Goal: Transaction & Acquisition: Purchase product/service

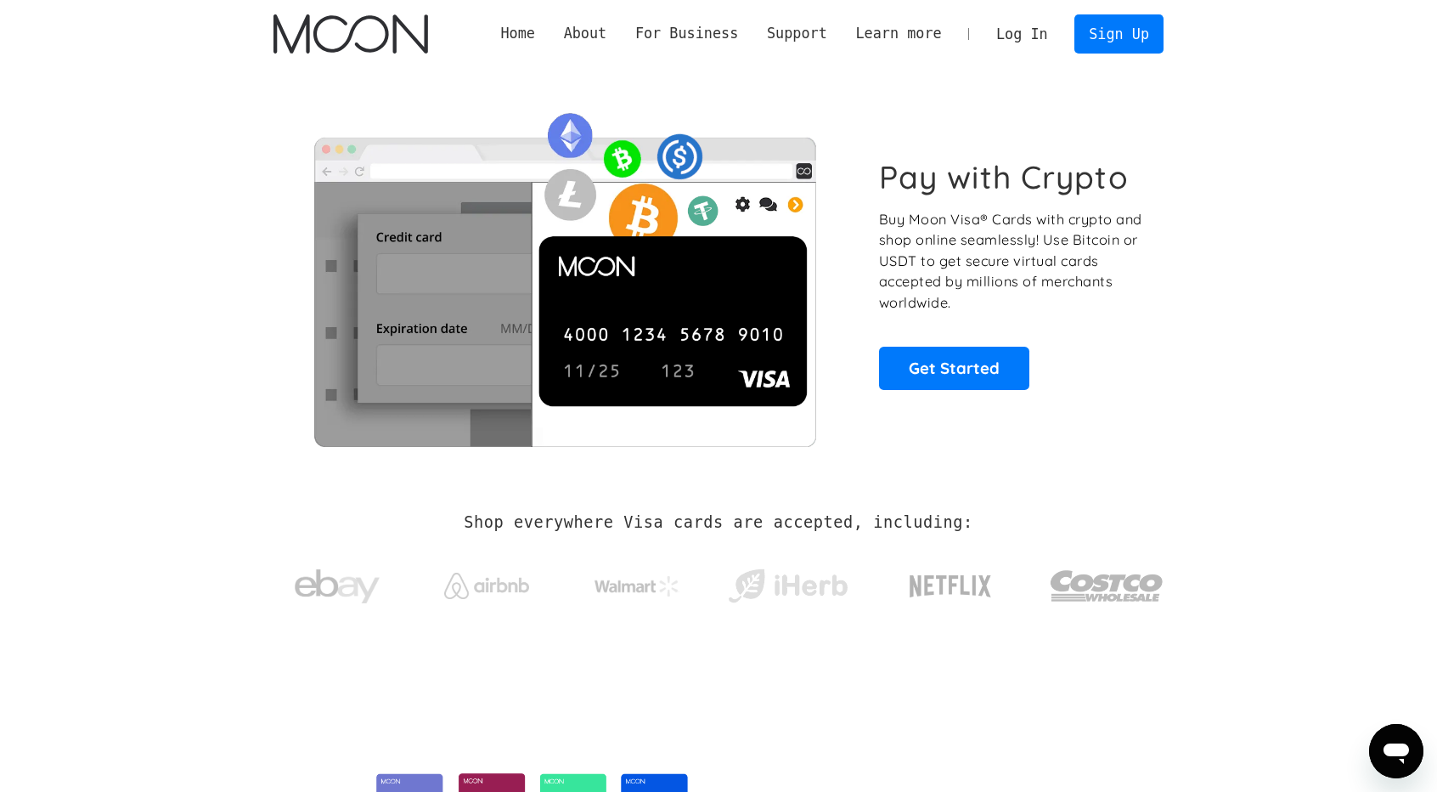
click at [1019, 37] on link "Log In" at bounding box center [1022, 33] width 80 height 37
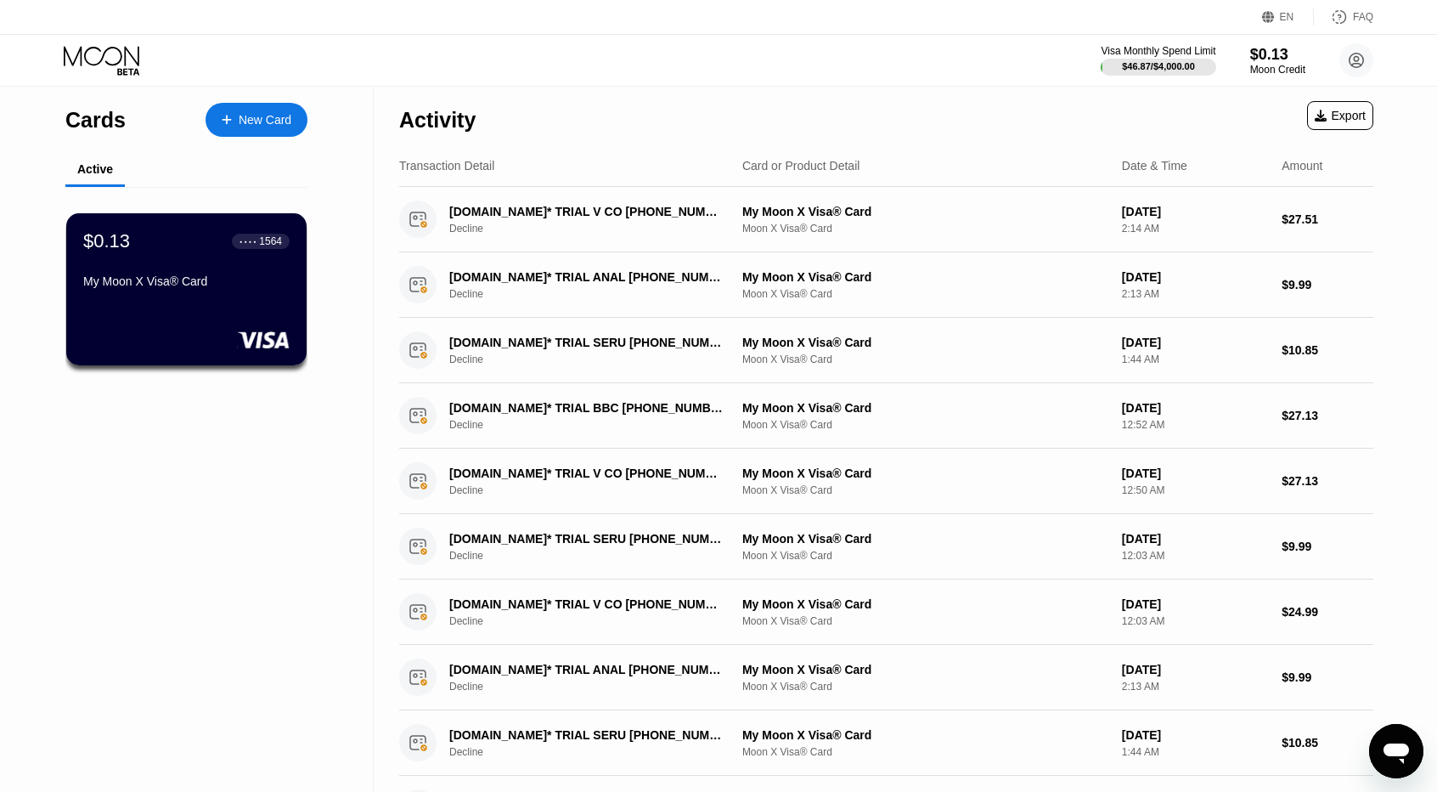
click at [1254, 78] on div "Visa Monthly Spend Limit $46.87 / $4,000.00 $0.13 Moon Credit jyukyuky [EMAIL_A…" at bounding box center [718, 60] width 1437 height 51
click at [1267, 62] on div "$0.13" at bounding box center [1277, 54] width 57 height 18
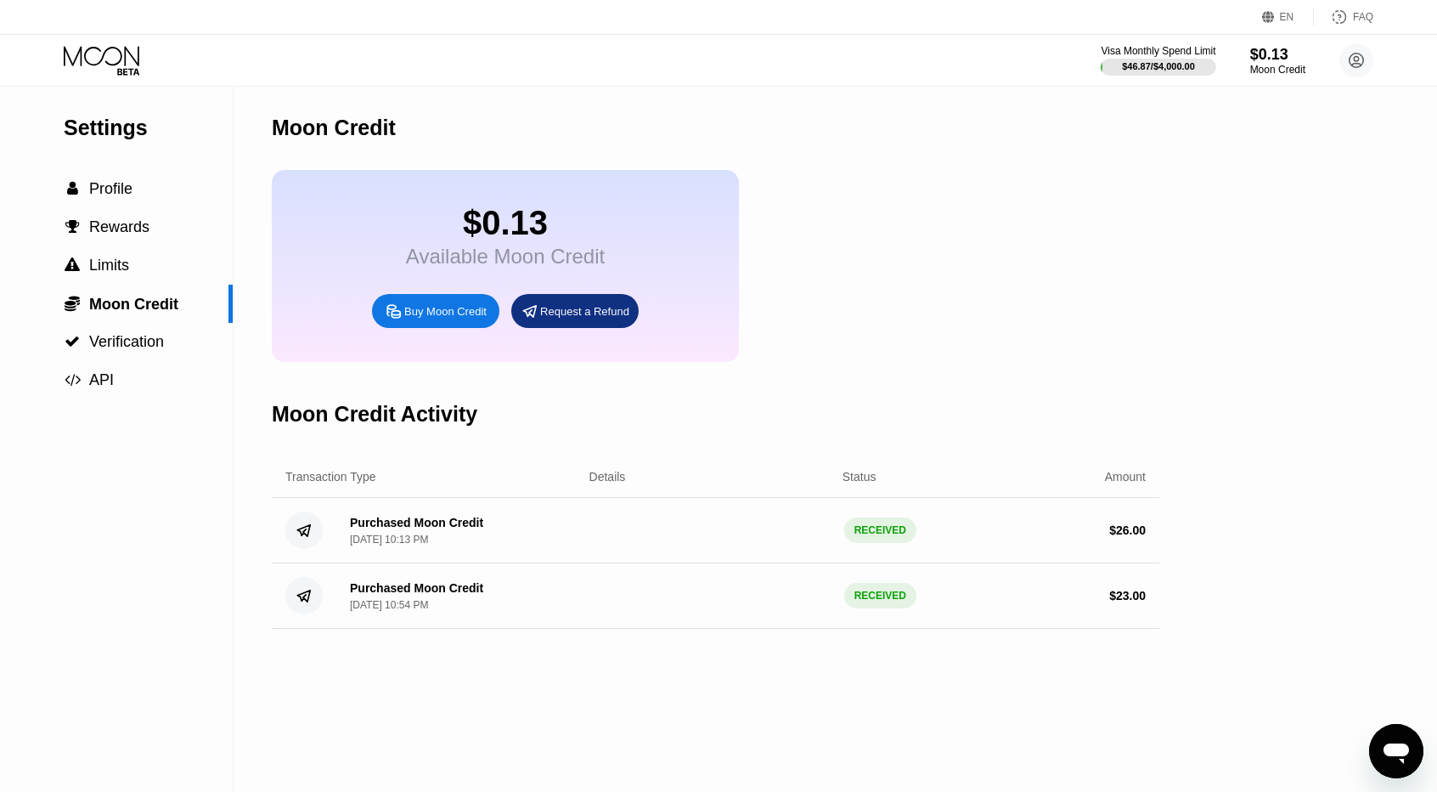
click at [403, 328] on div "Buy Moon Credit" at bounding box center [435, 311] width 127 height 34
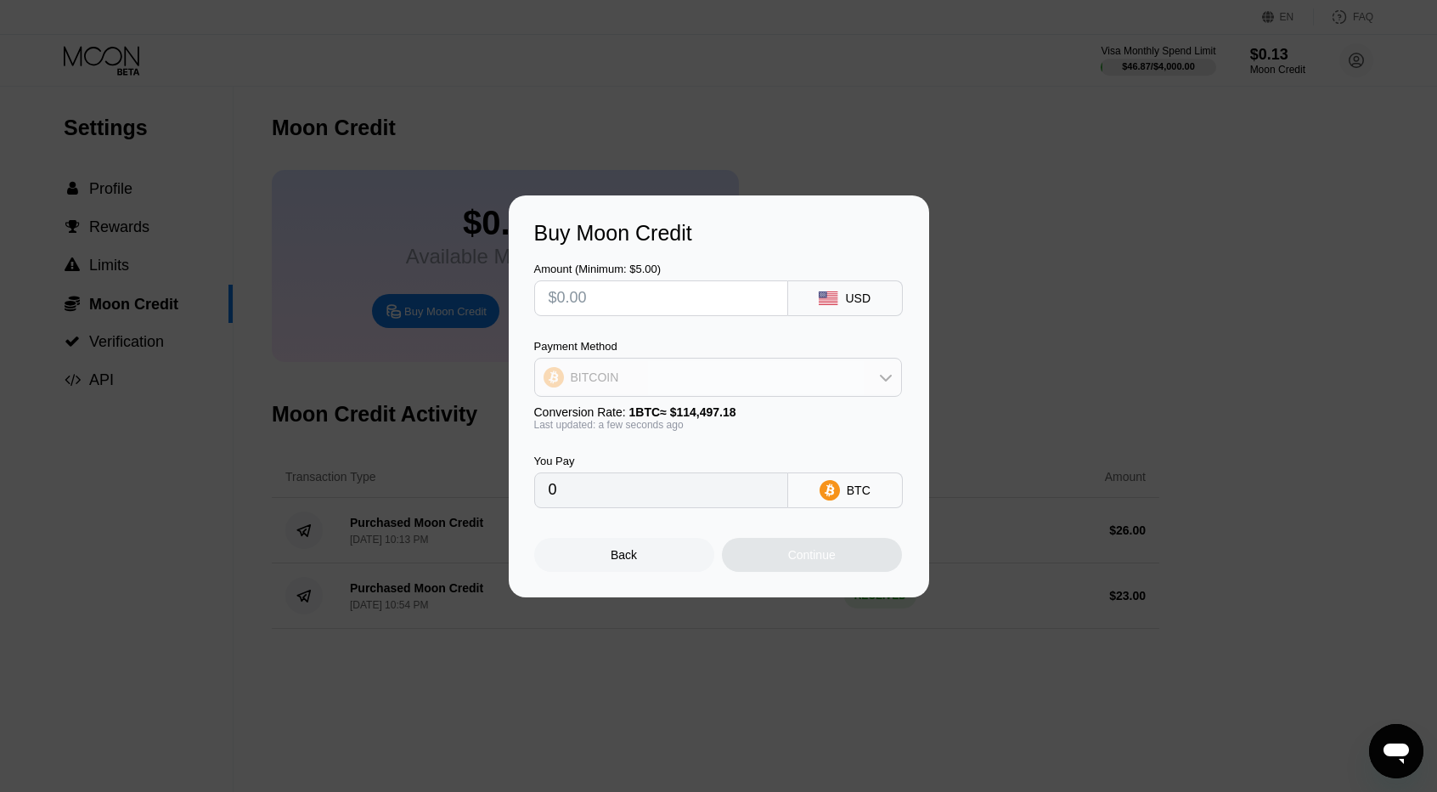
click at [653, 384] on div "BITCOIN" at bounding box center [718, 377] width 366 height 34
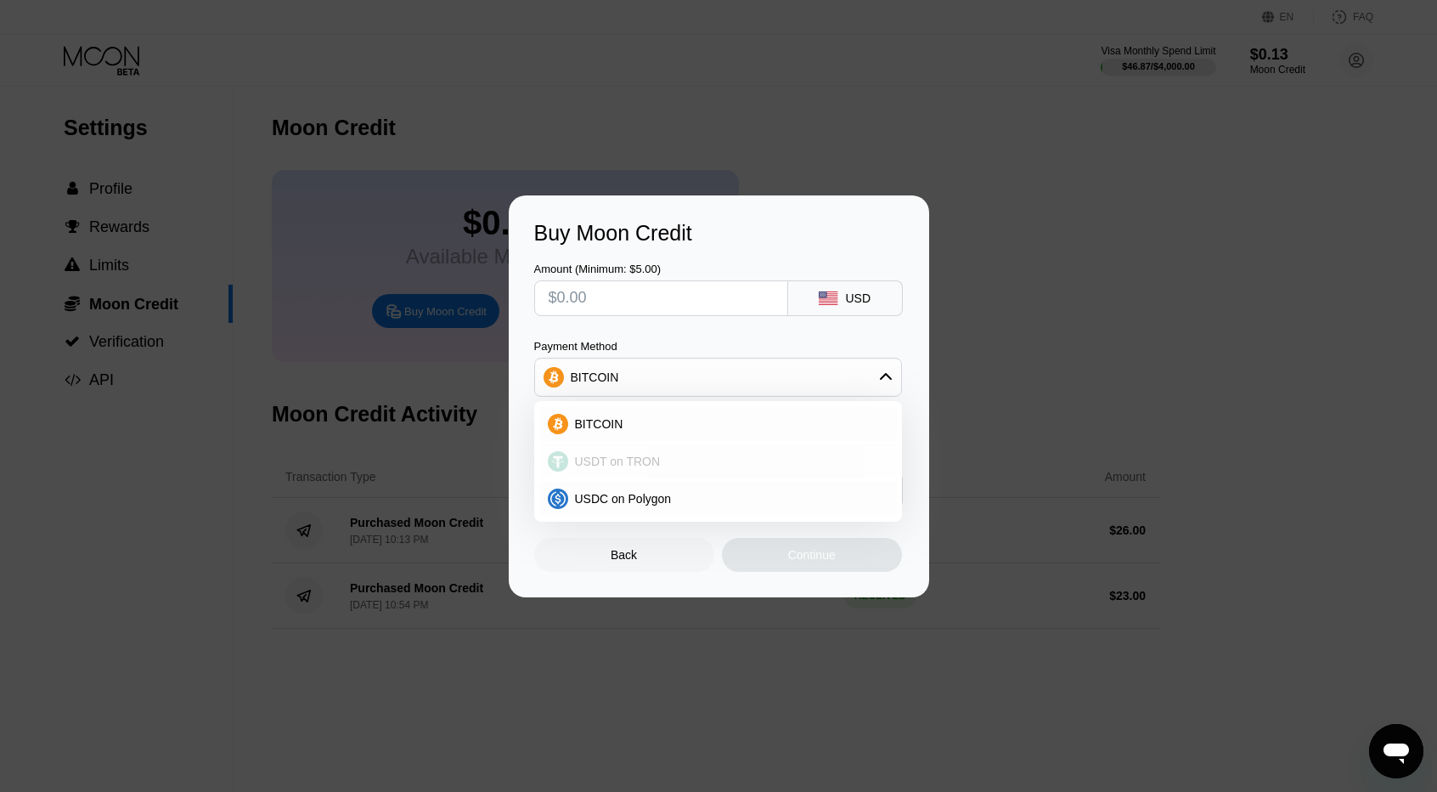
click at [627, 465] on span "USDT on TRON" at bounding box center [618, 461] width 86 height 14
type input "0.00"
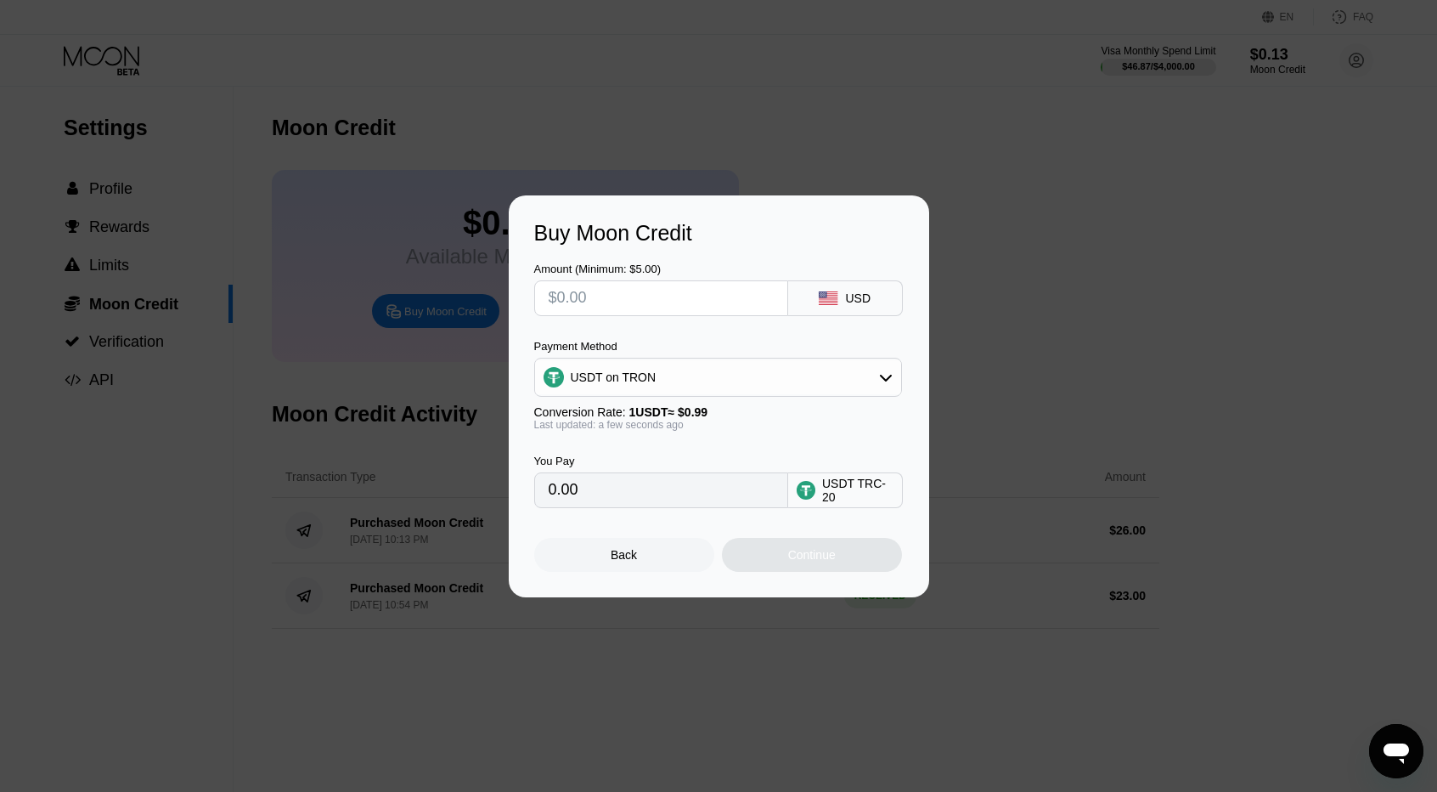
click at [604, 317] on div "Amount (Minimum: $5.00) USD Payment Method USDT on TRON Conversion Rate: 1 USDT…" at bounding box center [718, 376] width 369 height 262
click at [606, 306] on input "text" at bounding box center [661, 298] width 225 height 34
type input "$4"
type input "4.04"
type input "0.00"
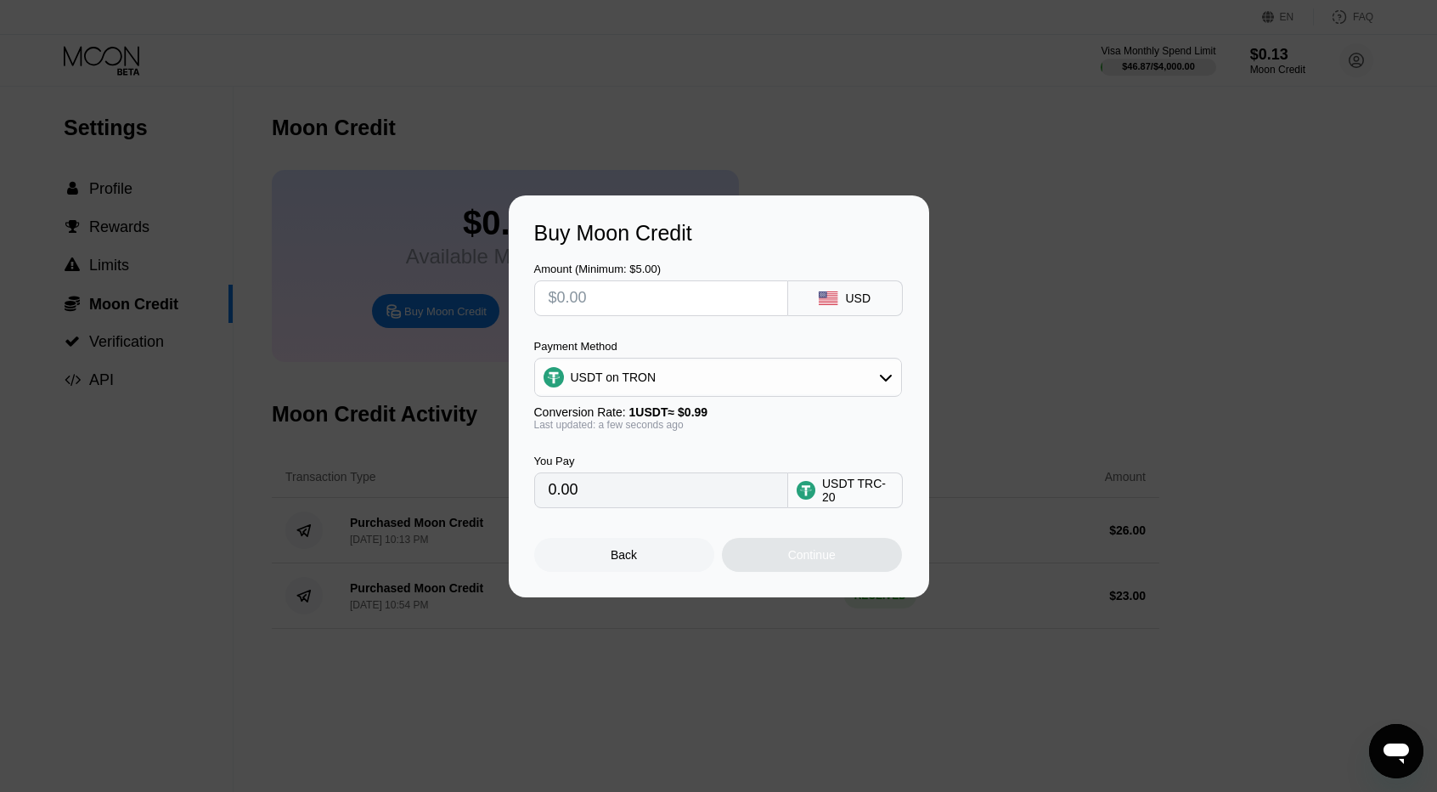
type input "$3"
type input "3.03"
type input "$39"
type input "39.39"
type input "$39"
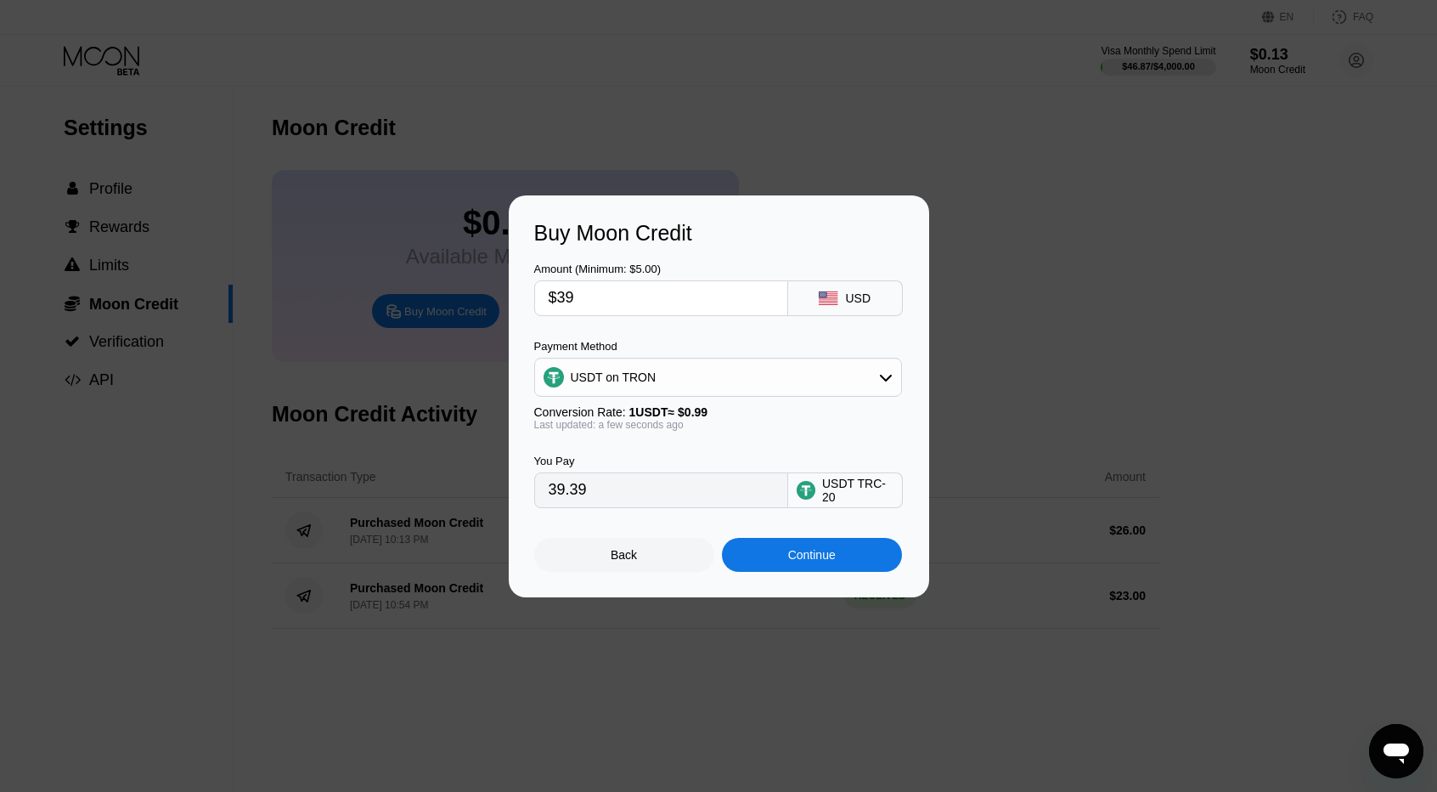
click at [566, 302] on input "$39" at bounding box center [661, 298] width 225 height 34
drag, startPoint x: 574, startPoint y: 302, endPoint x: 559, endPoint y: 306, distance: 15.9
click at [559, 306] on input "$39" at bounding box center [661, 298] width 225 height 34
type input "0.00"
type input "$4"
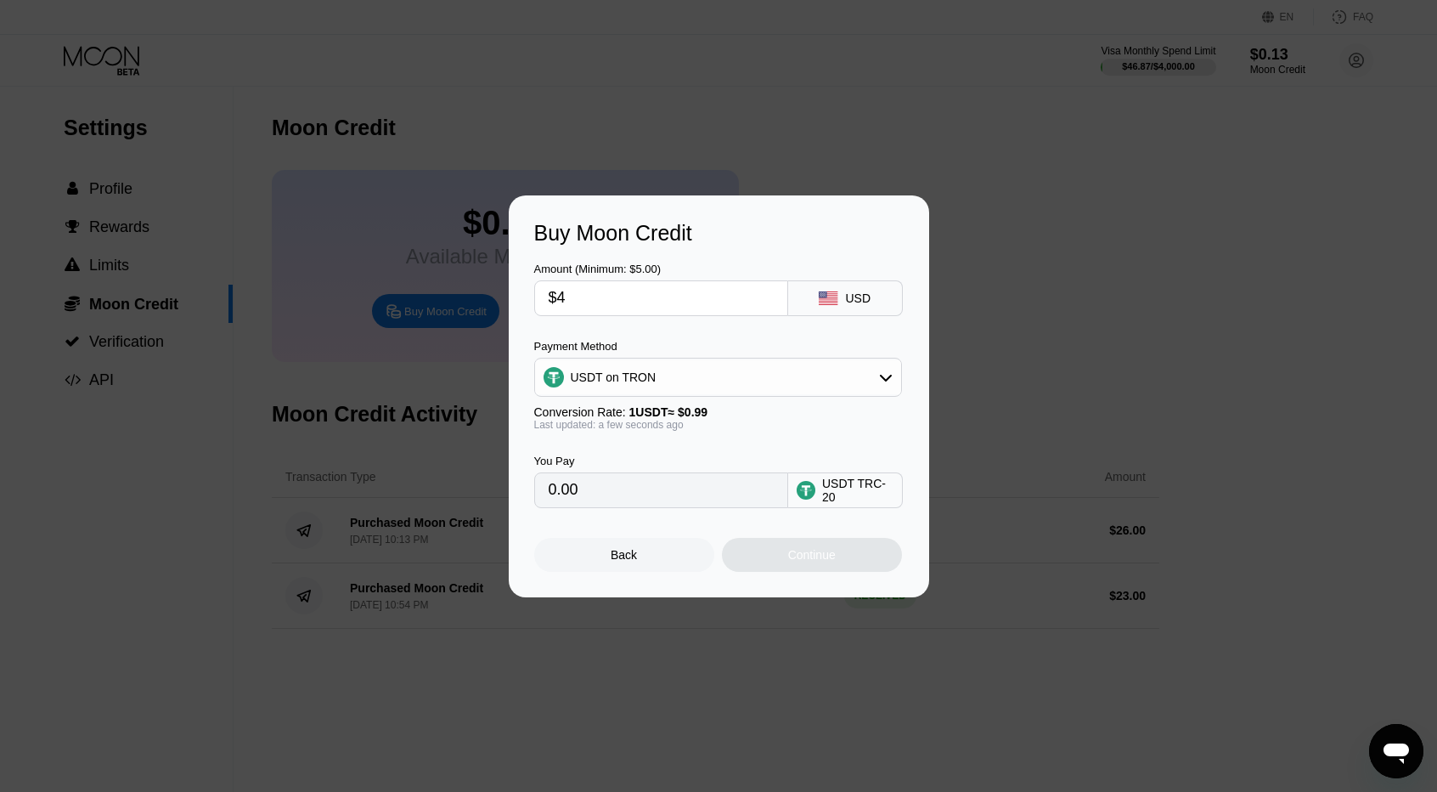
type input "4.04"
type input "$40"
type input "40.40"
type input "$40"
click at [849, 558] on div "Continue" at bounding box center [812, 555] width 180 height 34
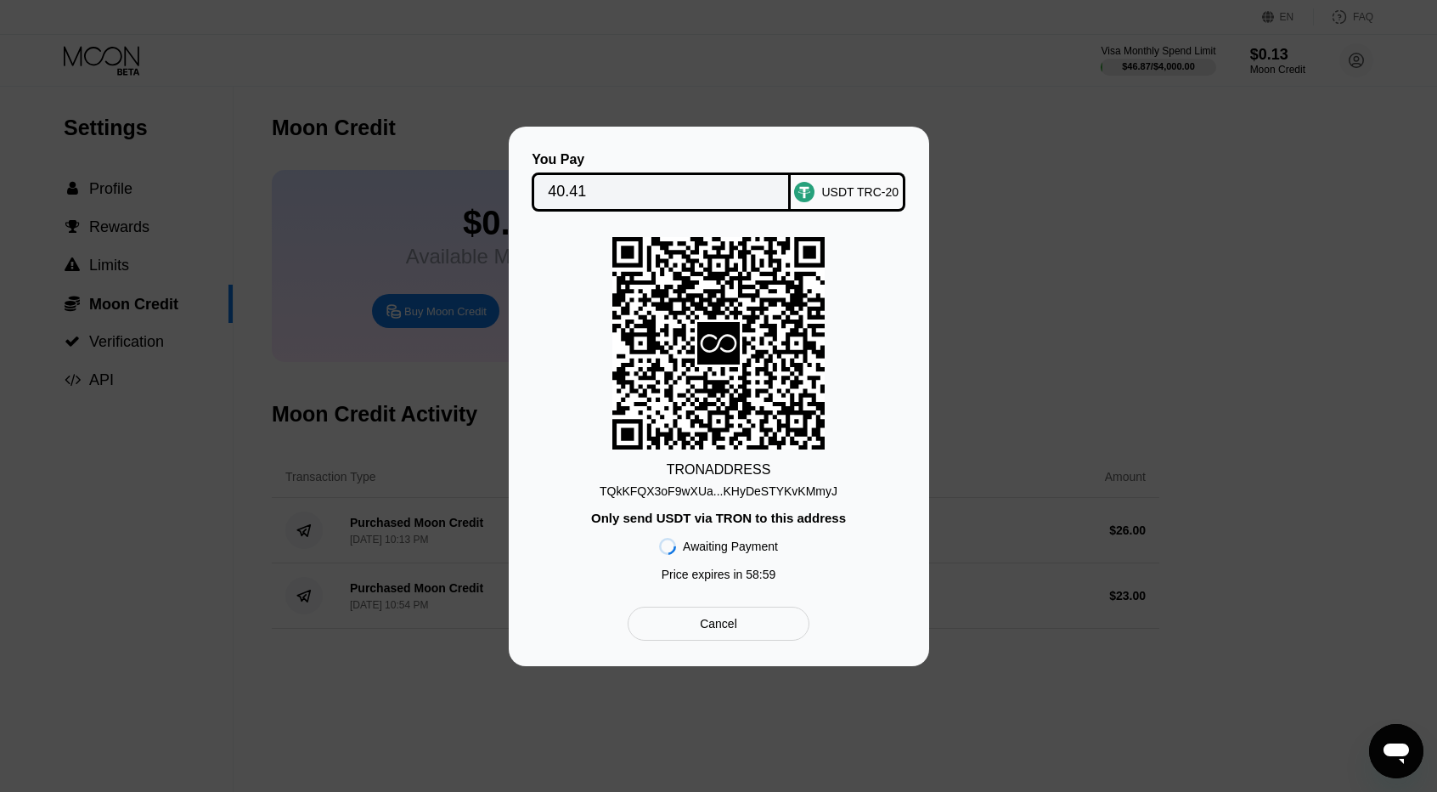
click at [727, 617] on div "Cancel" at bounding box center [718, 623] width 181 height 34
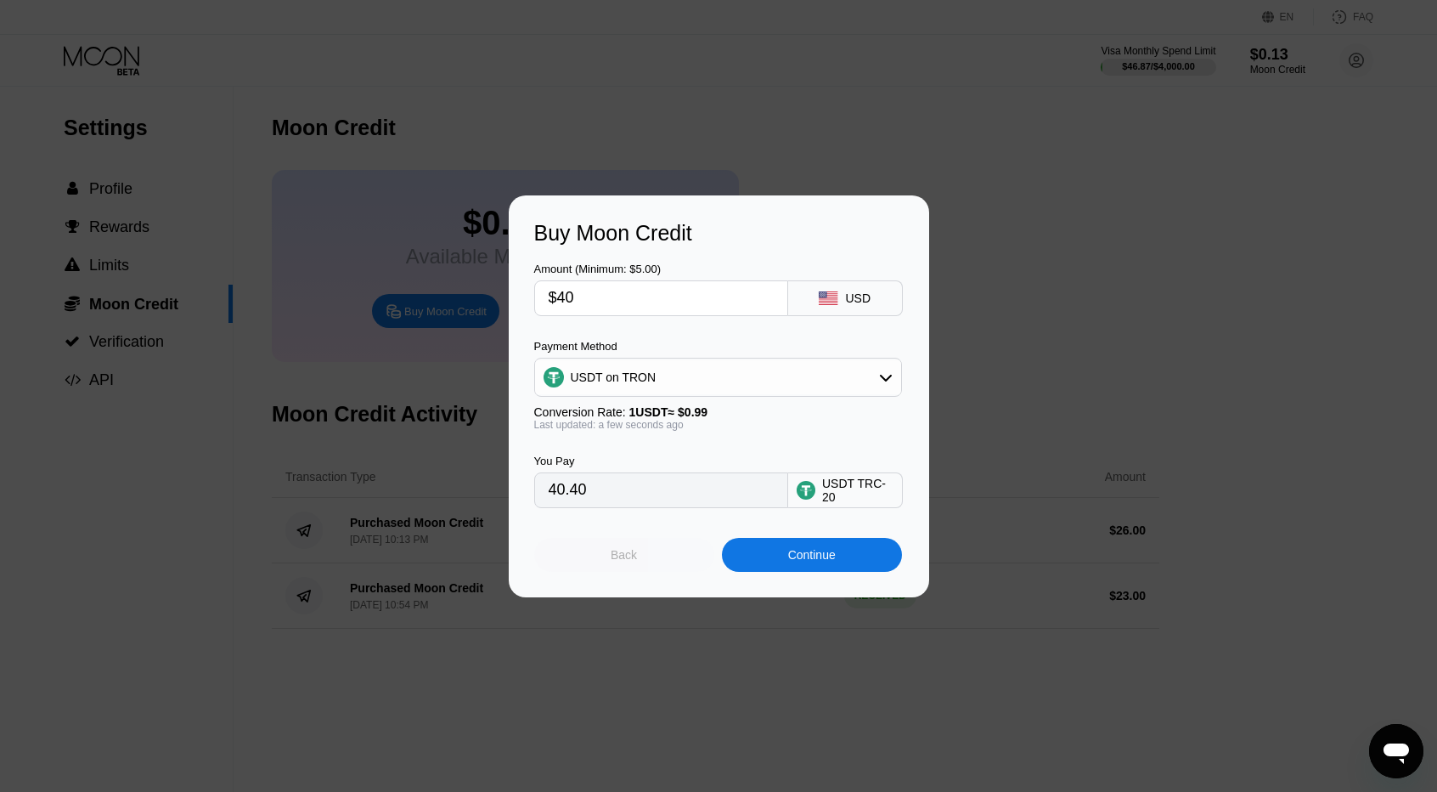
click at [641, 547] on div "Back" at bounding box center [624, 555] width 180 height 34
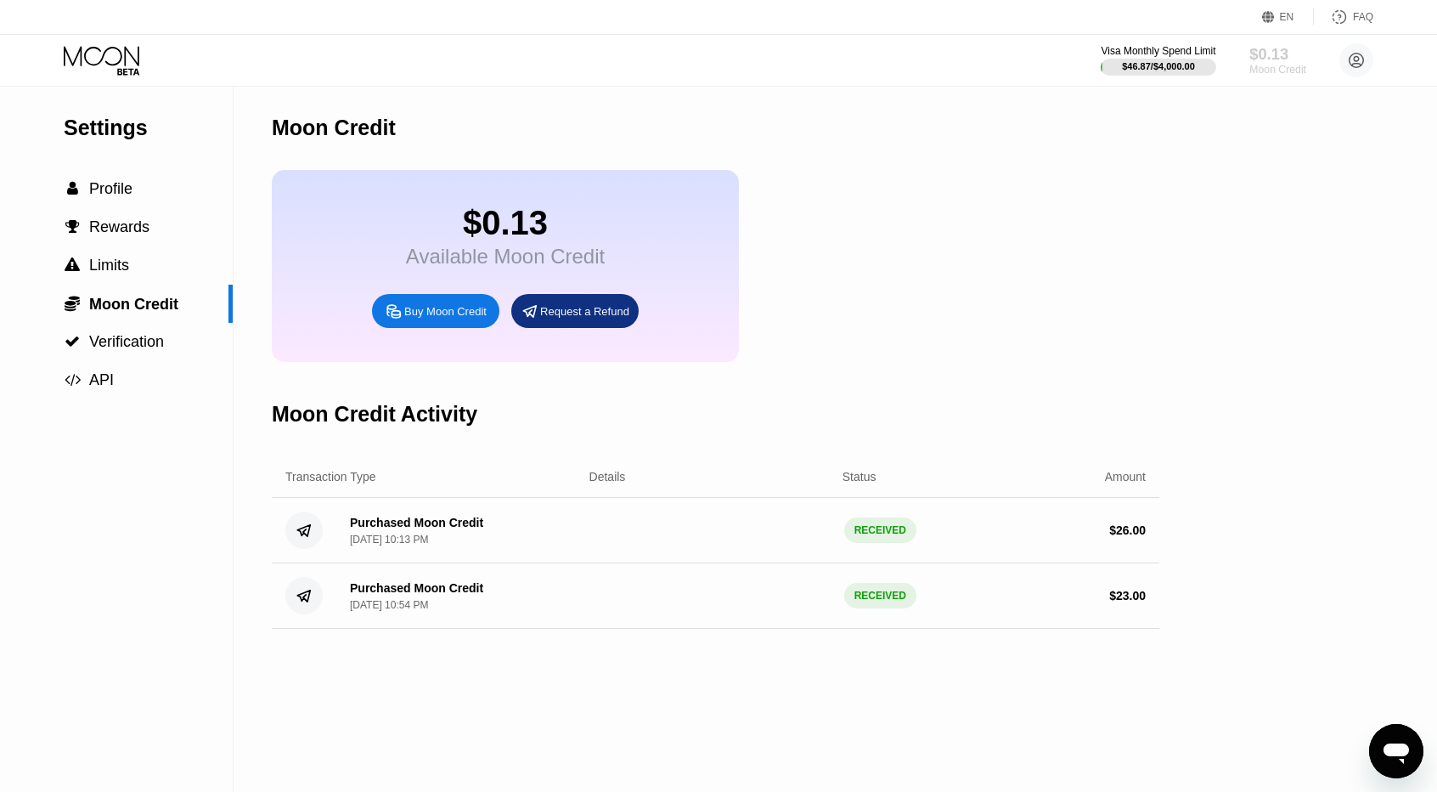
drag, startPoint x: 1303, startPoint y: 76, endPoint x: 1274, endPoint y: 71, distance: 29.2
click at [1301, 76] on div "Moon Credit" at bounding box center [1277, 70] width 57 height 12
click at [1250, 67] on div "Moon Credit" at bounding box center [1277, 70] width 55 height 12
click at [426, 328] on div "Buy Moon Credit" at bounding box center [435, 311] width 127 height 34
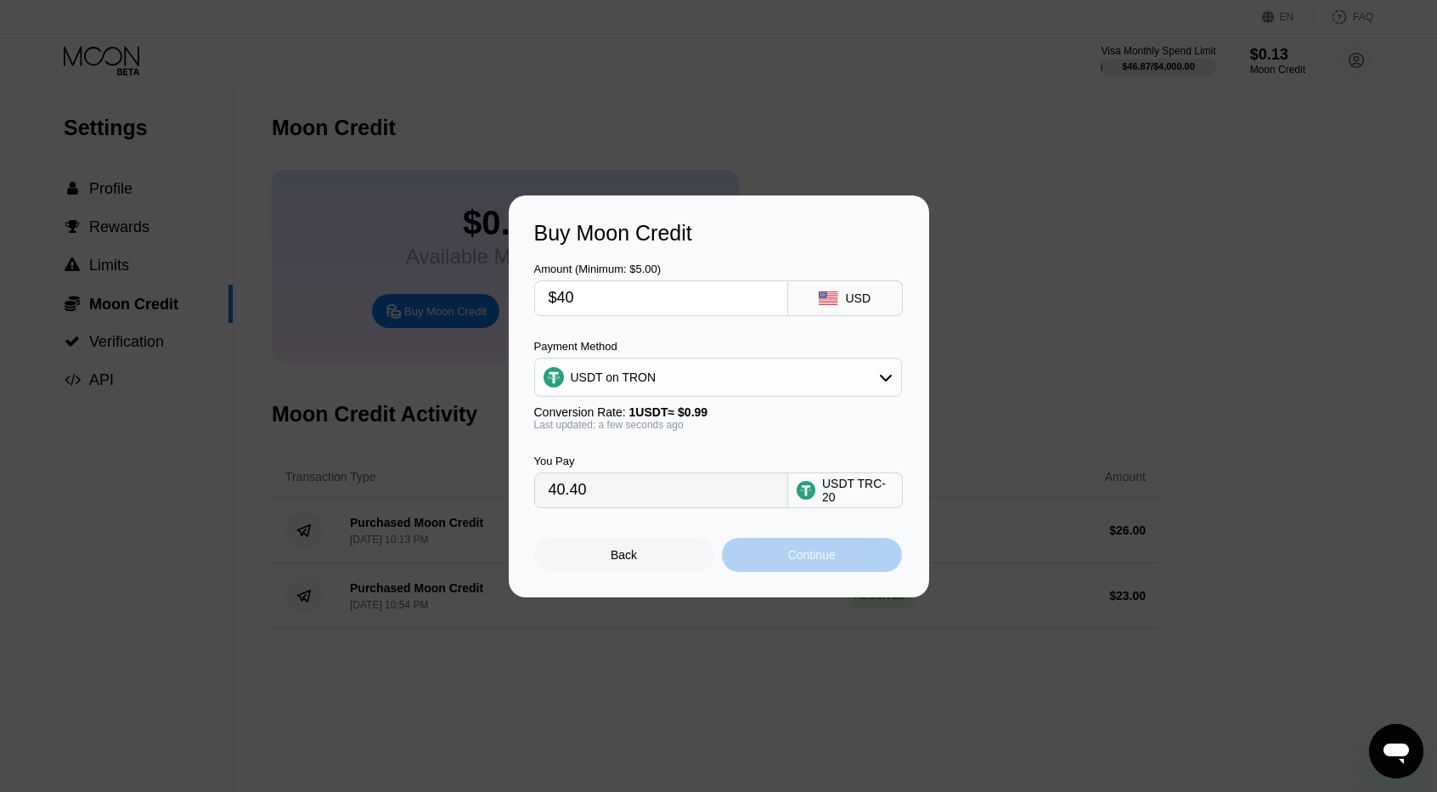
click at [768, 563] on div "Continue" at bounding box center [812, 555] width 180 height 34
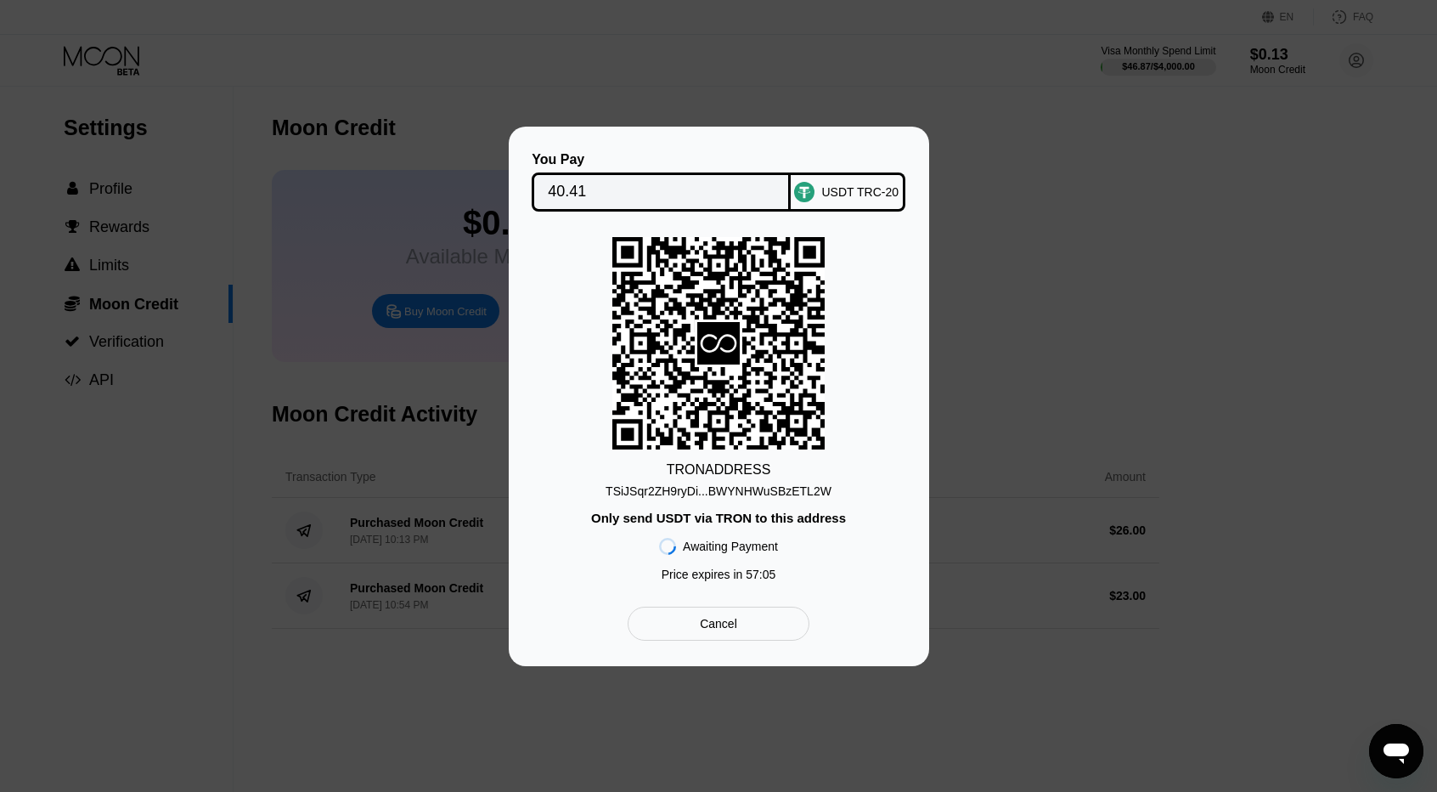
click at [694, 623] on div "Cancel" at bounding box center [718, 623] width 181 height 34
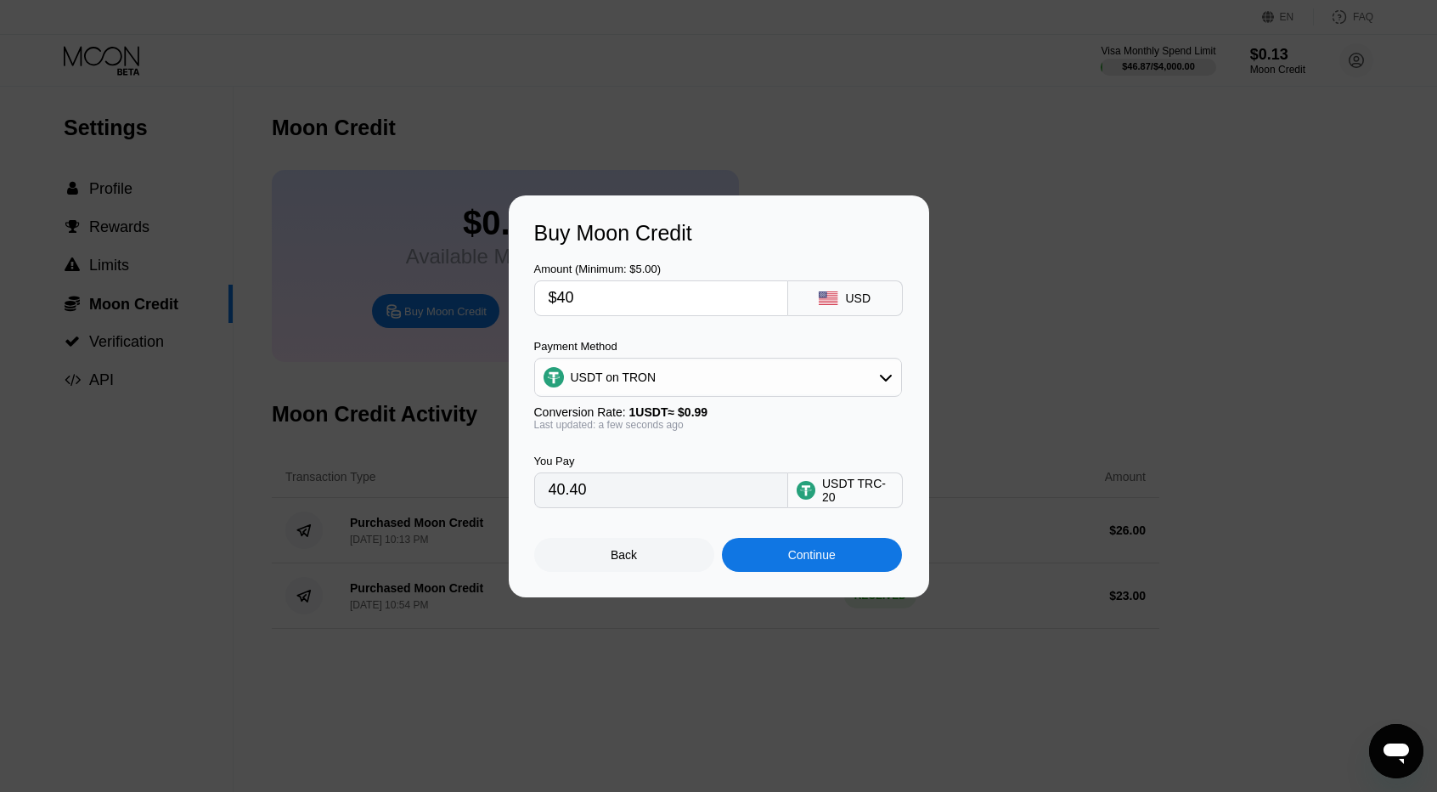
click at [809, 554] on div "Continue" at bounding box center [812, 555] width 48 height 14
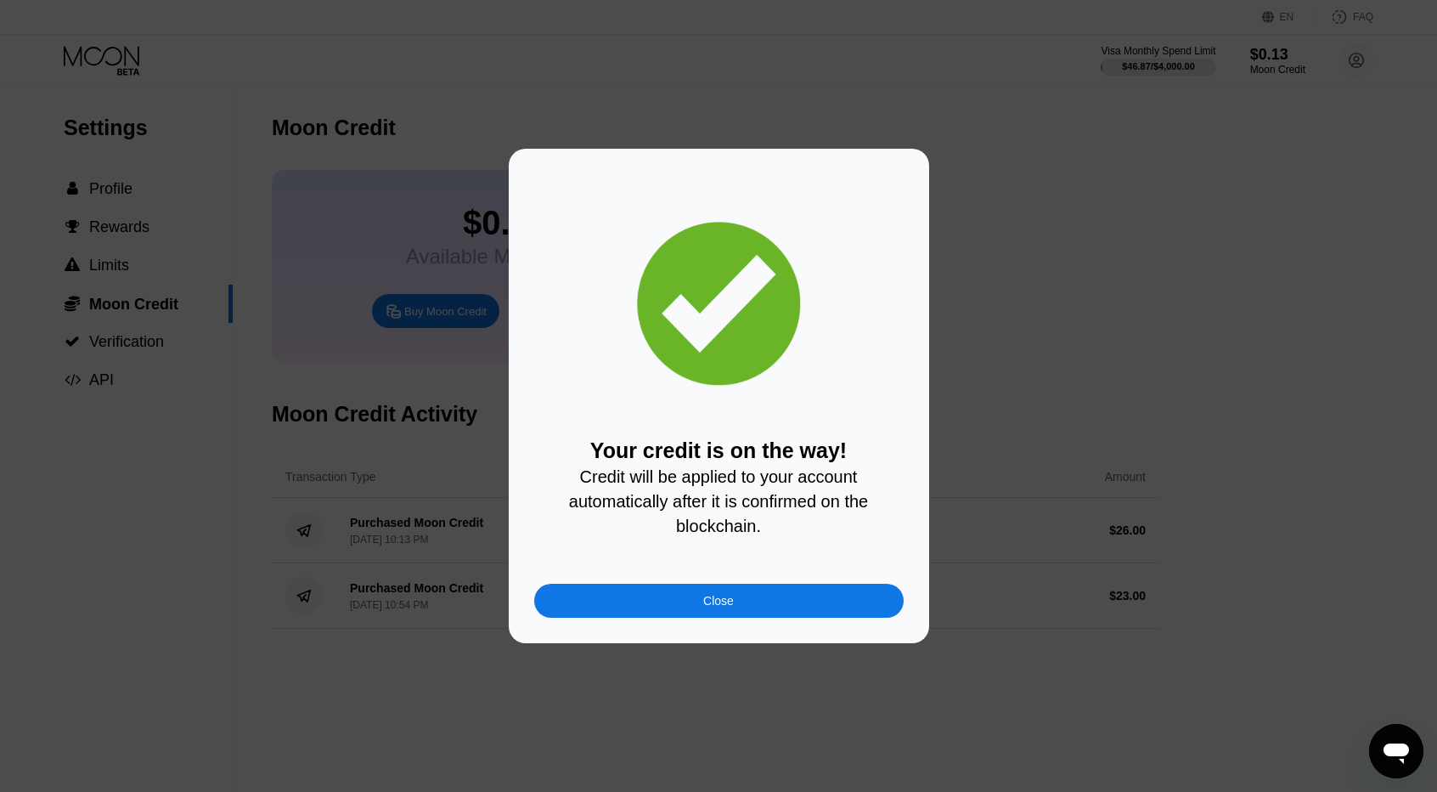
click at [724, 616] on div "Close" at bounding box center [718, 600] width 369 height 34
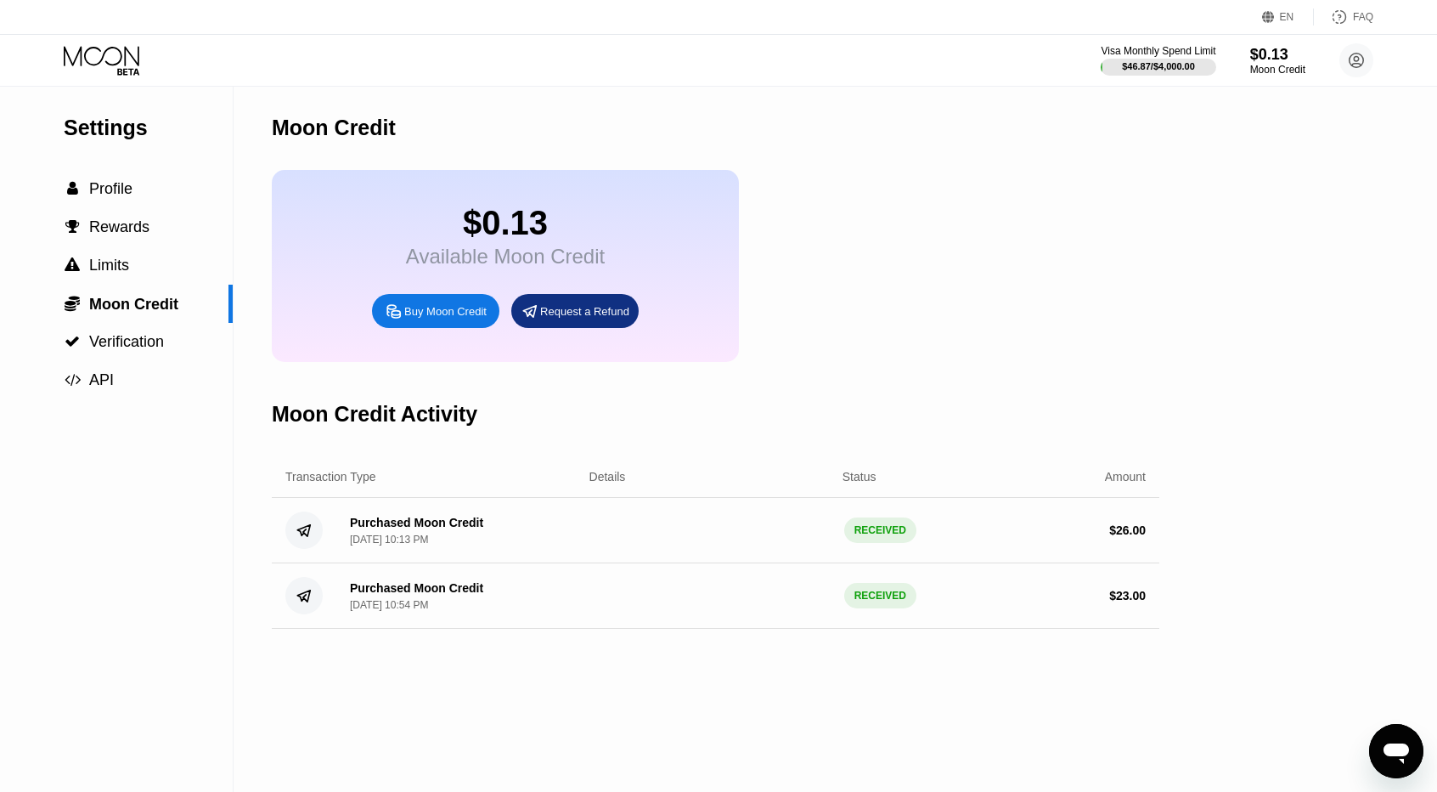
click at [119, 54] on icon at bounding box center [103, 61] width 79 height 30
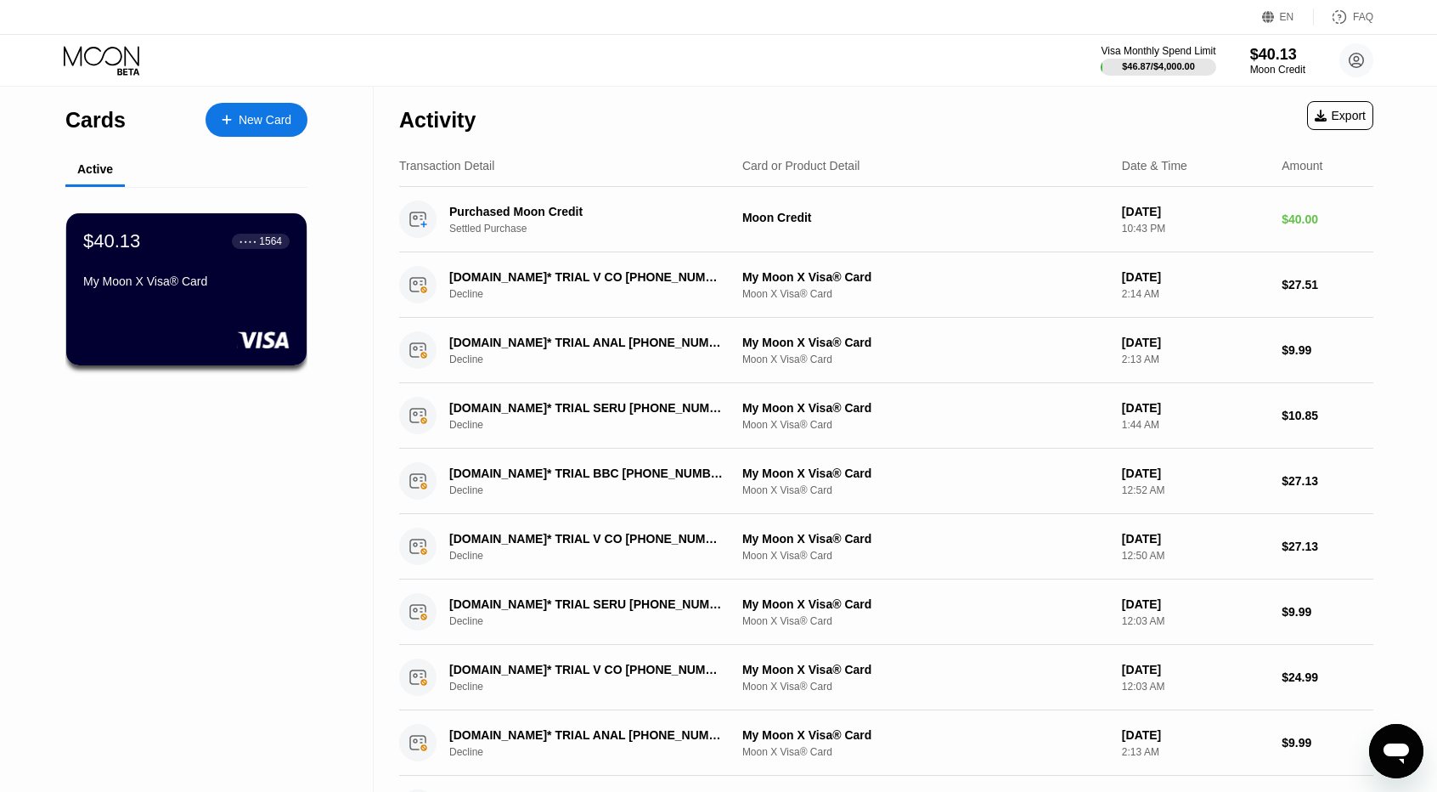
click at [226, 302] on div "$40.13 ● ● ● ● 1564 My Moon X Visa® Card" at bounding box center [186, 289] width 240 height 152
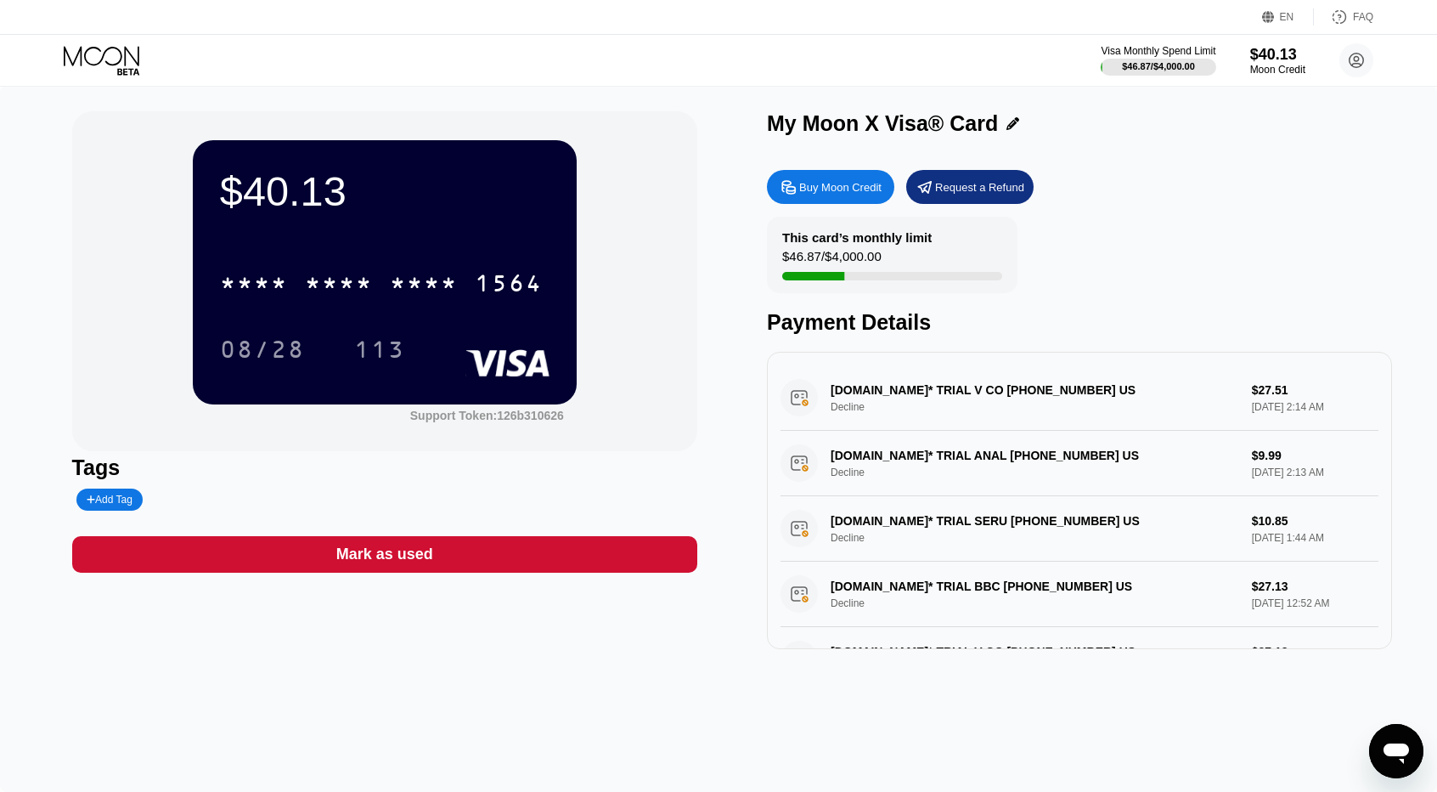
click at [288, 261] on div "* * * * * * * * * * * * 1564" at bounding box center [385, 278] width 330 height 58
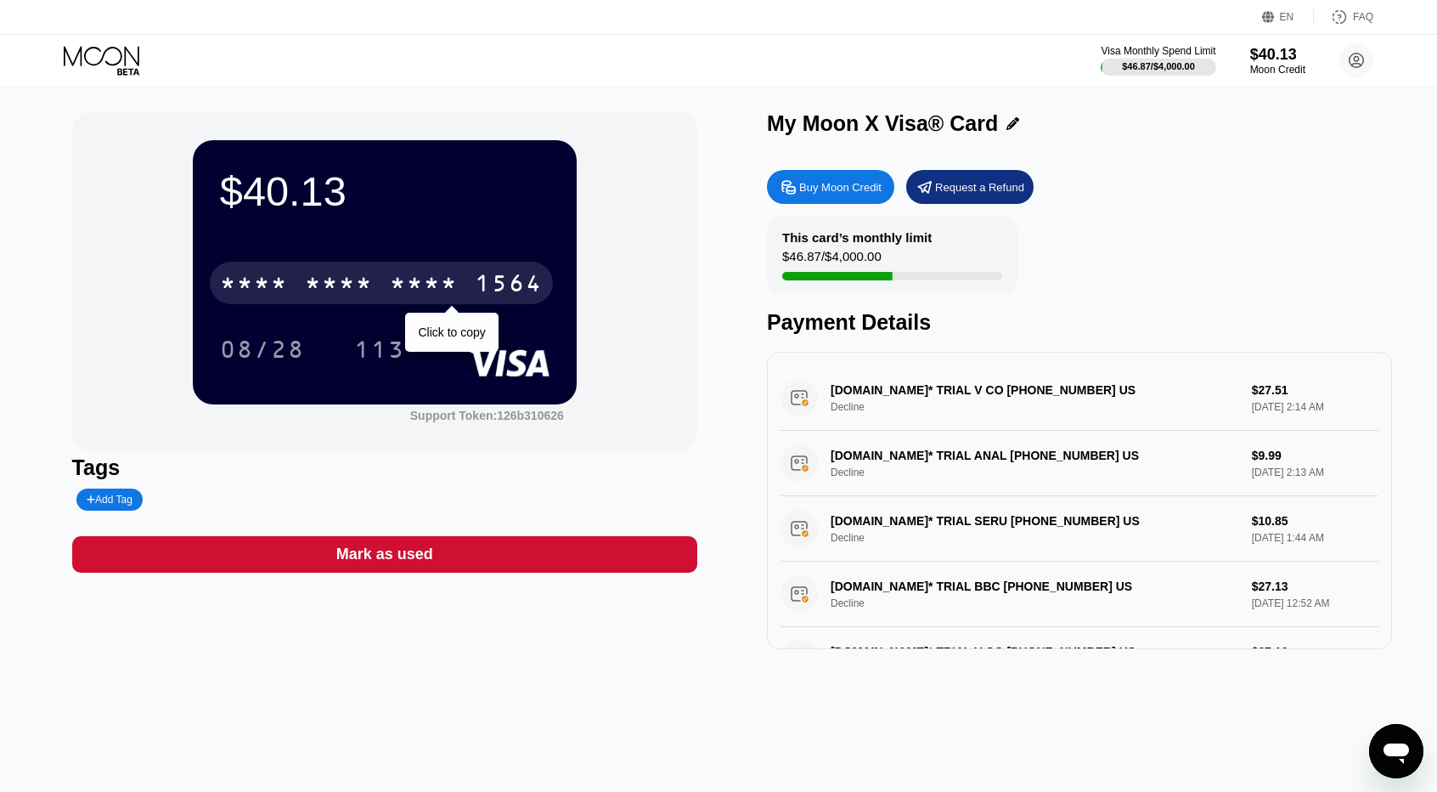
click at [298, 273] on div "* * * * * * * * * * * * 1564" at bounding box center [381, 283] width 343 height 42
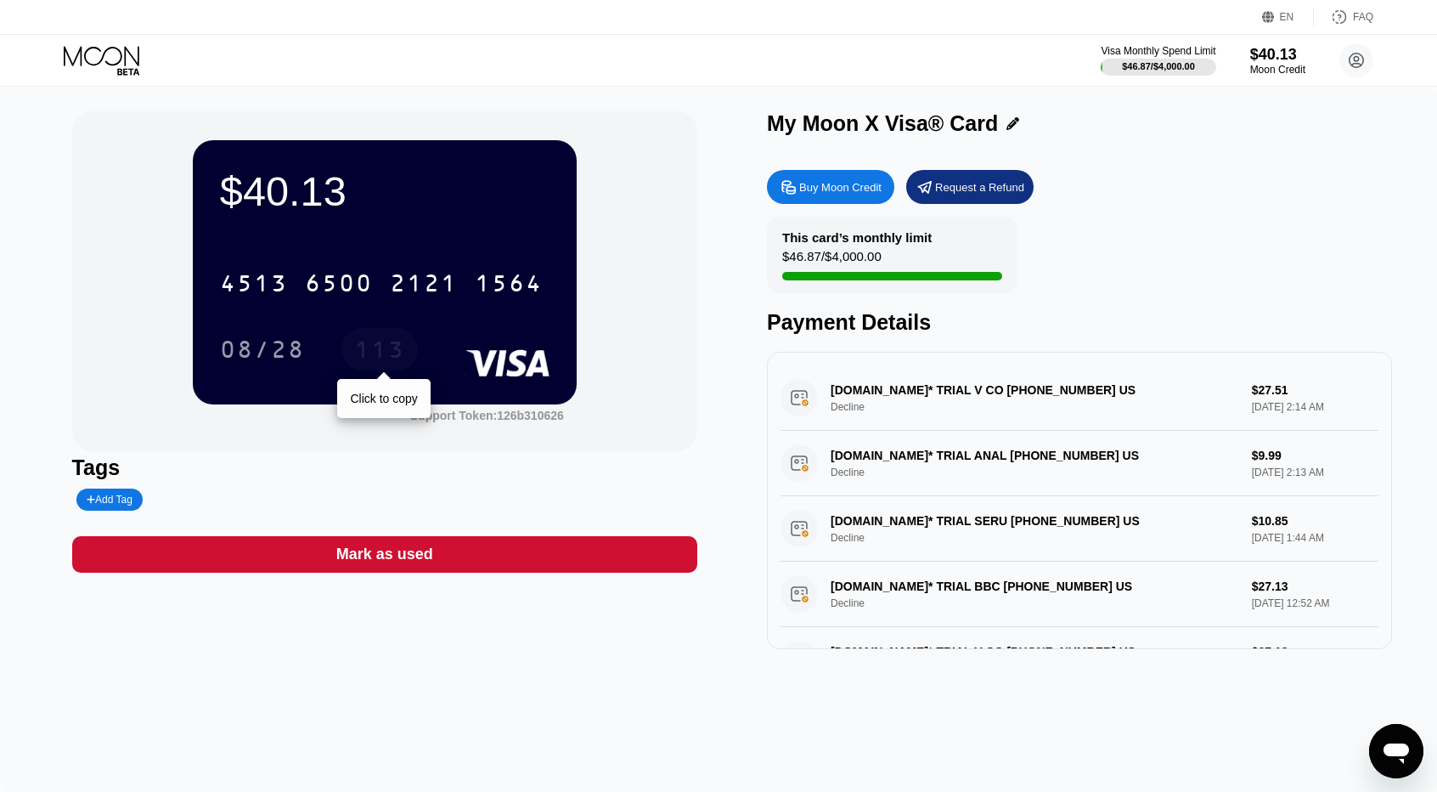
click at [403, 358] on div "113" at bounding box center [379, 351] width 51 height 27
click at [380, 351] on div "113" at bounding box center [379, 351] width 51 height 27
click at [157, 60] on div at bounding box center [116, 61] width 104 height 30
click at [131, 59] on icon at bounding box center [103, 61] width 79 height 30
